Goal: Information Seeking & Learning: Find specific fact

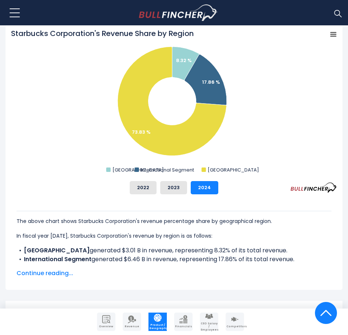
scroll to position [277, 0]
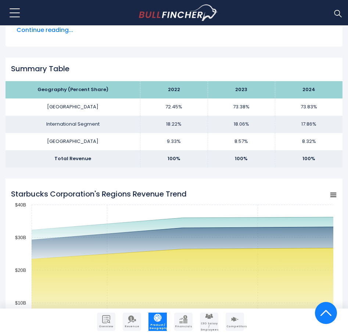
scroll to position [545, 0]
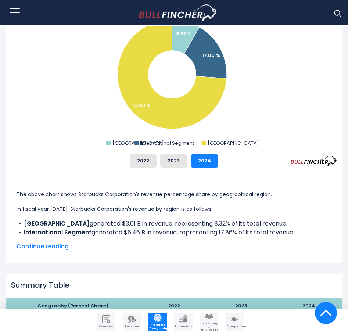
scroll to position [306, 0]
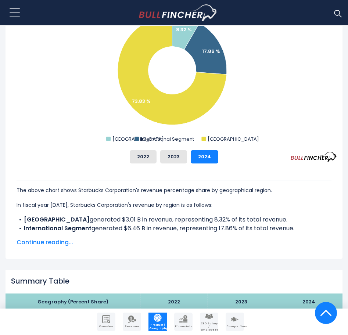
click at [70, 196] on div "The above chart shows Starbucks Corporation's revenue percentage share by geogr…" at bounding box center [174, 224] width 315 height 88
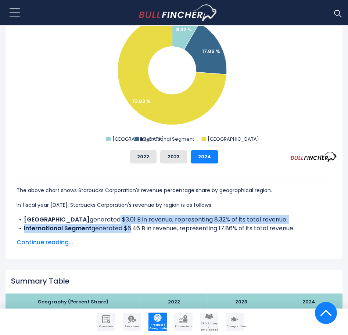
drag, startPoint x: 70, startPoint y: 220, endPoint x: 130, endPoint y: 226, distance: 60.2
click at [130, 226] on ul "CHINA generated $3.01 B in revenue, representing 8.32% of its total revenue. In…" at bounding box center [174, 228] width 315 height 26
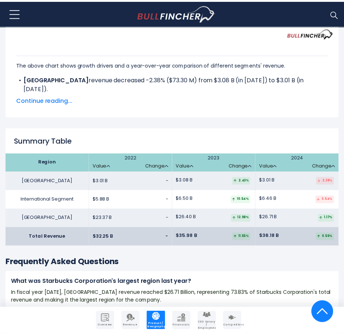
scroll to position [1131, 0]
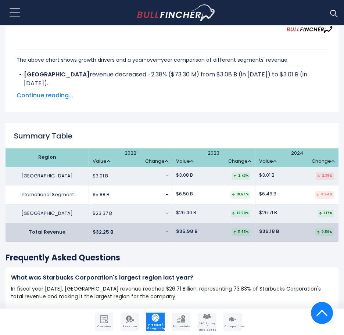
click at [129, 206] on td "$23.37 B -" at bounding box center [130, 213] width 83 height 19
click at [120, 176] on td "$3.01 B -" at bounding box center [130, 176] width 83 height 19
click at [210, 221] on td "$26.40 B 12.98%" at bounding box center [213, 213] width 83 height 19
drag, startPoint x: 282, startPoint y: 215, endPoint x: 252, endPoint y: 217, distance: 30.2
click at [252, 217] on tr "UNITED STATES $23.37 B - $26.40 B $26.71 B" at bounding box center [172, 213] width 333 height 19
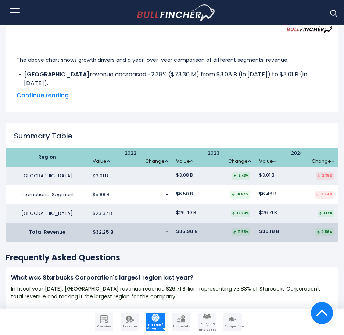
click at [267, 215] on span "$26.71 B" at bounding box center [268, 213] width 18 height 6
drag, startPoint x: 281, startPoint y: 174, endPoint x: 263, endPoint y: 176, distance: 18.1
click at [263, 176] on td "$3.01 B 2.38%" at bounding box center [296, 176] width 83 height 19
click at [283, 204] on td "$26.71 B 1.17%" at bounding box center [296, 213] width 83 height 19
drag, startPoint x: 286, startPoint y: 194, endPoint x: 279, endPoint y: 192, distance: 6.9
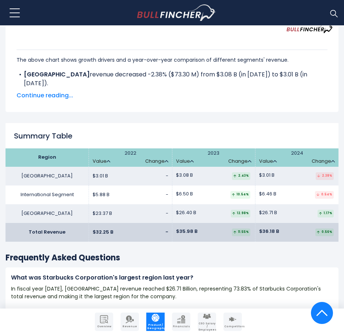
click at [279, 192] on td "$6.46 B 0.54%" at bounding box center [296, 195] width 83 height 19
click at [281, 209] on td "$26.71 B 1.17%" at bounding box center [296, 213] width 83 height 19
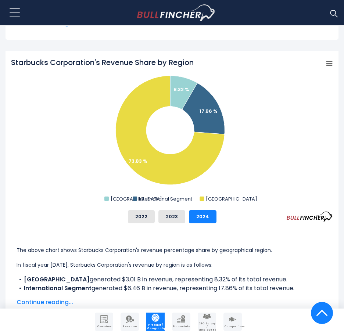
scroll to position [249, 0]
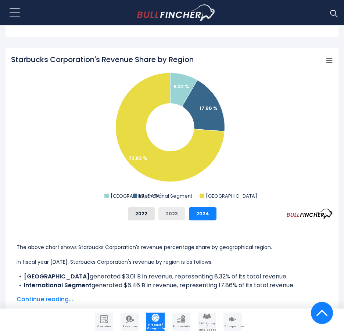
click at [165, 211] on button "2023" at bounding box center [171, 213] width 27 height 13
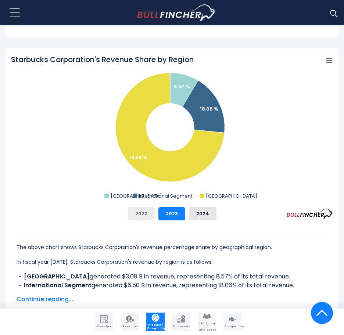
click at [152, 215] on button "2022" at bounding box center [141, 213] width 27 height 13
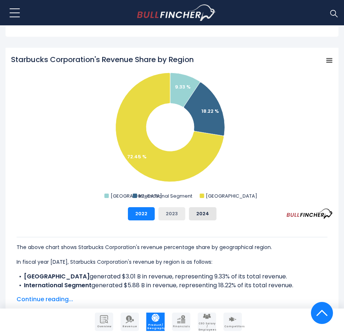
click at [167, 213] on button "2023" at bounding box center [171, 213] width 27 height 13
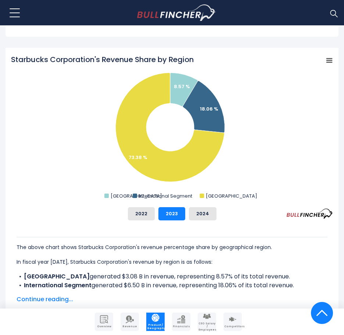
click at [188, 211] on div "2022 2023 2024" at bounding box center [172, 213] width 322 height 13
click at [189, 213] on button "2024" at bounding box center [203, 213] width 28 height 13
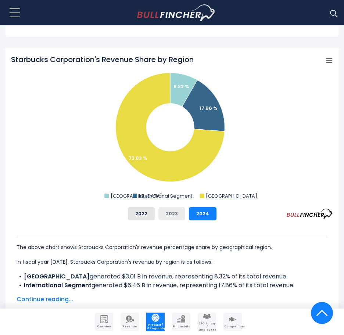
click at [173, 212] on button "2023" at bounding box center [171, 213] width 27 height 13
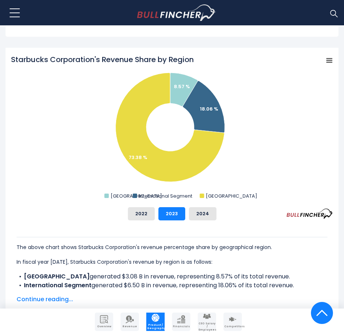
click at [156, 215] on div "2022 2023 2024" at bounding box center [172, 213] width 322 height 13
click at [148, 216] on button "2022" at bounding box center [141, 213] width 27 height 13
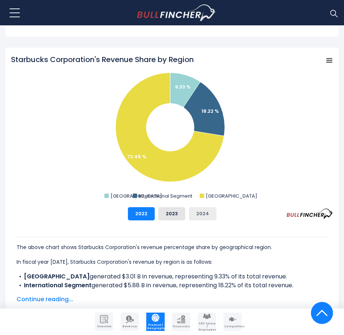
click at [190, 210] on button "2024" at bounding box center [203, 213] width 28 height 13
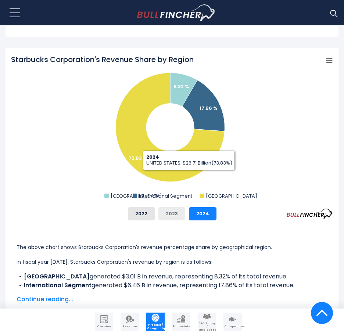
click at [166, 215] on button "2023" at bounding box center [171, 213] width 27 height 13
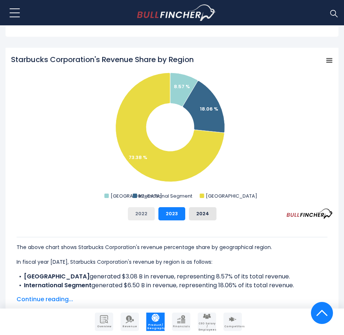
click at [137, 216] on button "2022" at bounding box center [141, 213] width 27 height 13
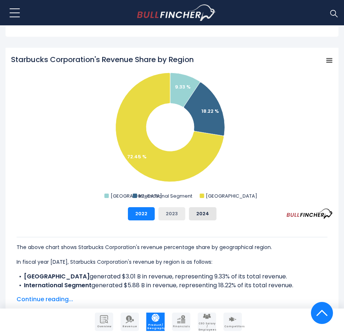
click at [170, 213] on button "2023" at bounding box center [171, 213] width 27 height 13
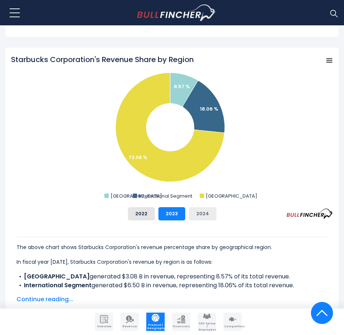
click at [205, 211] on button "2024" at bounding box center [203, 213] width 28 height 13
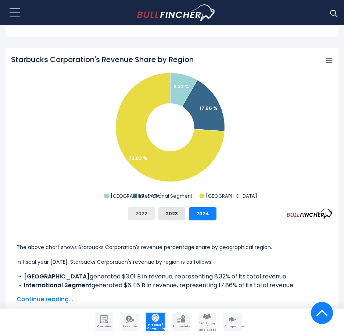
click at [147, 210] on button "2022" at bounding box center [141, 213] width 27 height 13
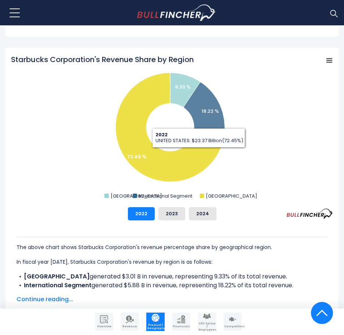
click at [292, 162] on rect "Starbucks Corporation's Revenue Share by Region" at bounding box center [172, 127] width 322 height 147
